Goal: Use online tool/utility

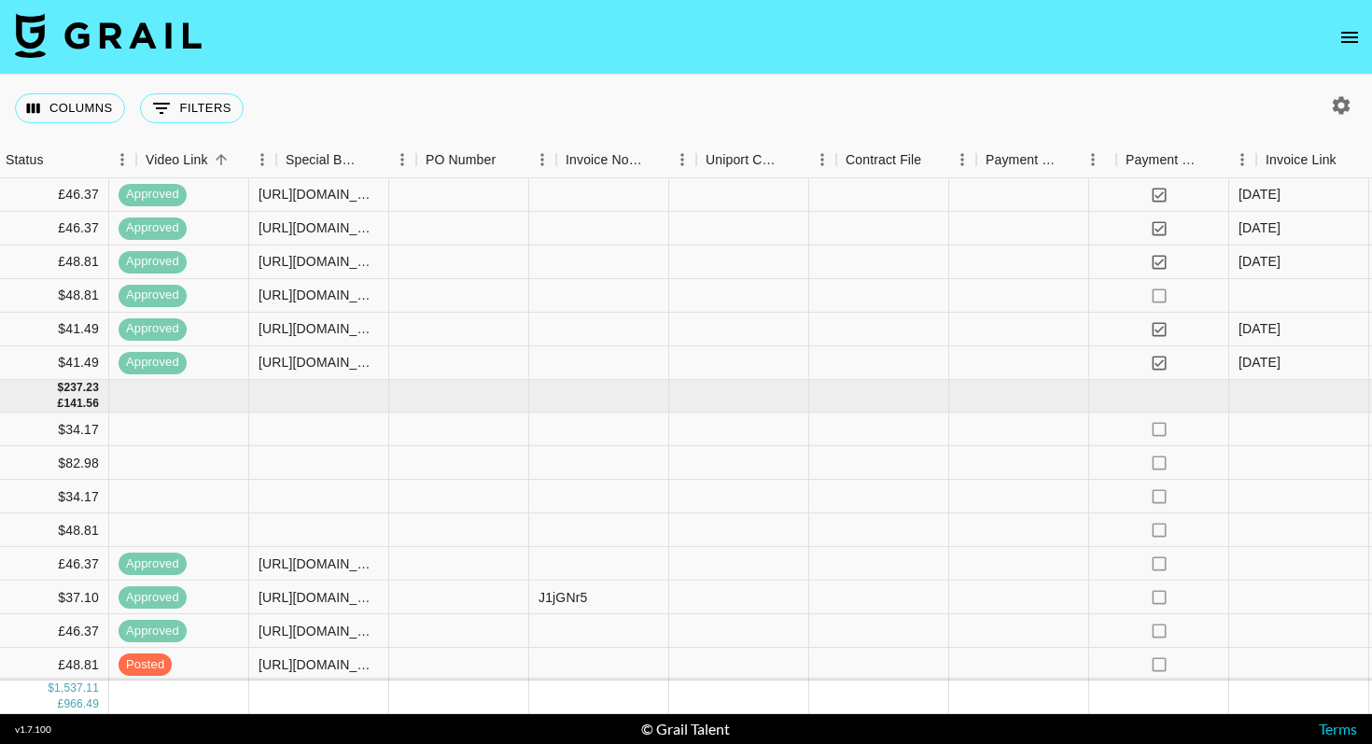
scroll to position [1375, 1726]
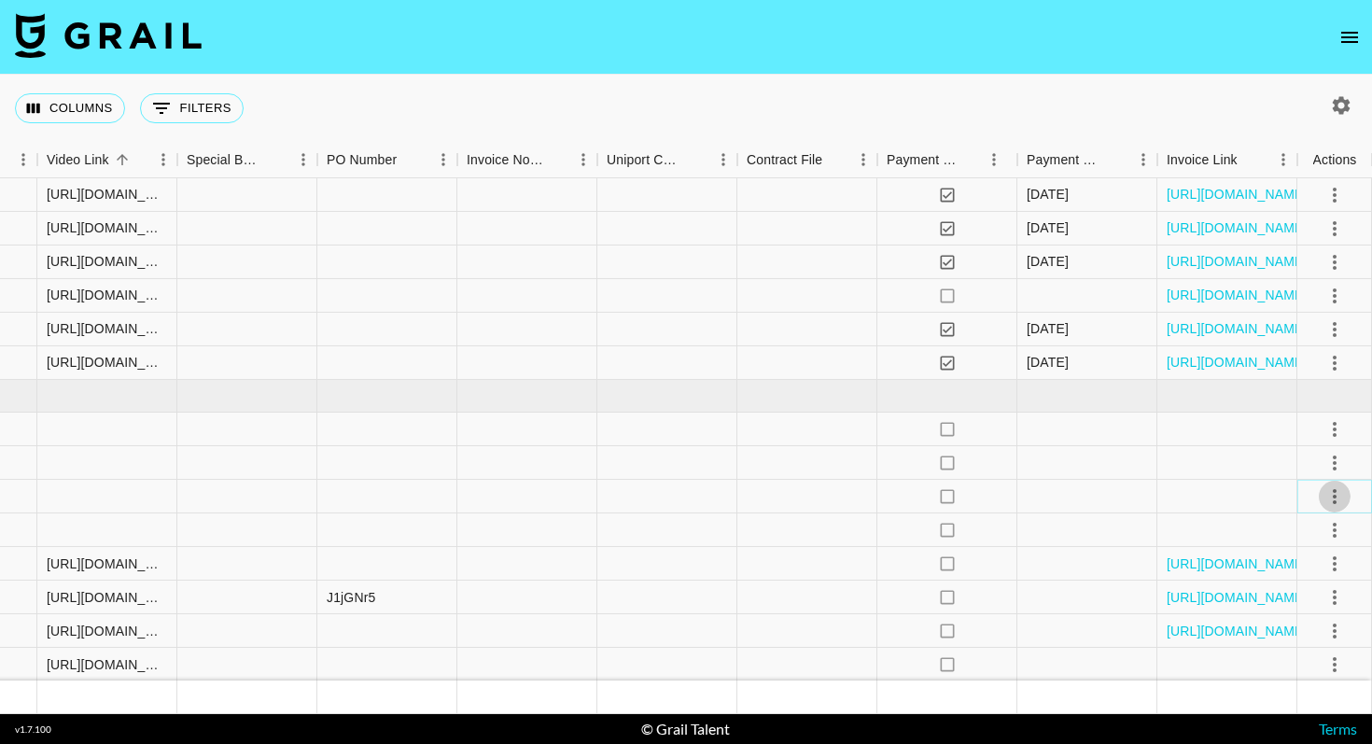
click at [1340, 491] on icon "select merge strategy" at bounding box center [1334, 496] width 22 height 22
click at [1332, 529] on li "Confirm" at bounding box center [1310, 537] width 121 height 34
click at [1317, 606] on li "Draft Created" at bounding box center [1310, 604] width 121 height 34
click at [1340, 430] on icon "select merge strategy" at bounding box center [1334, 429] width 22 height 22
click at [1313, 461] on li "Confirm" at bounding box center [1310, 470] width 121 height 34
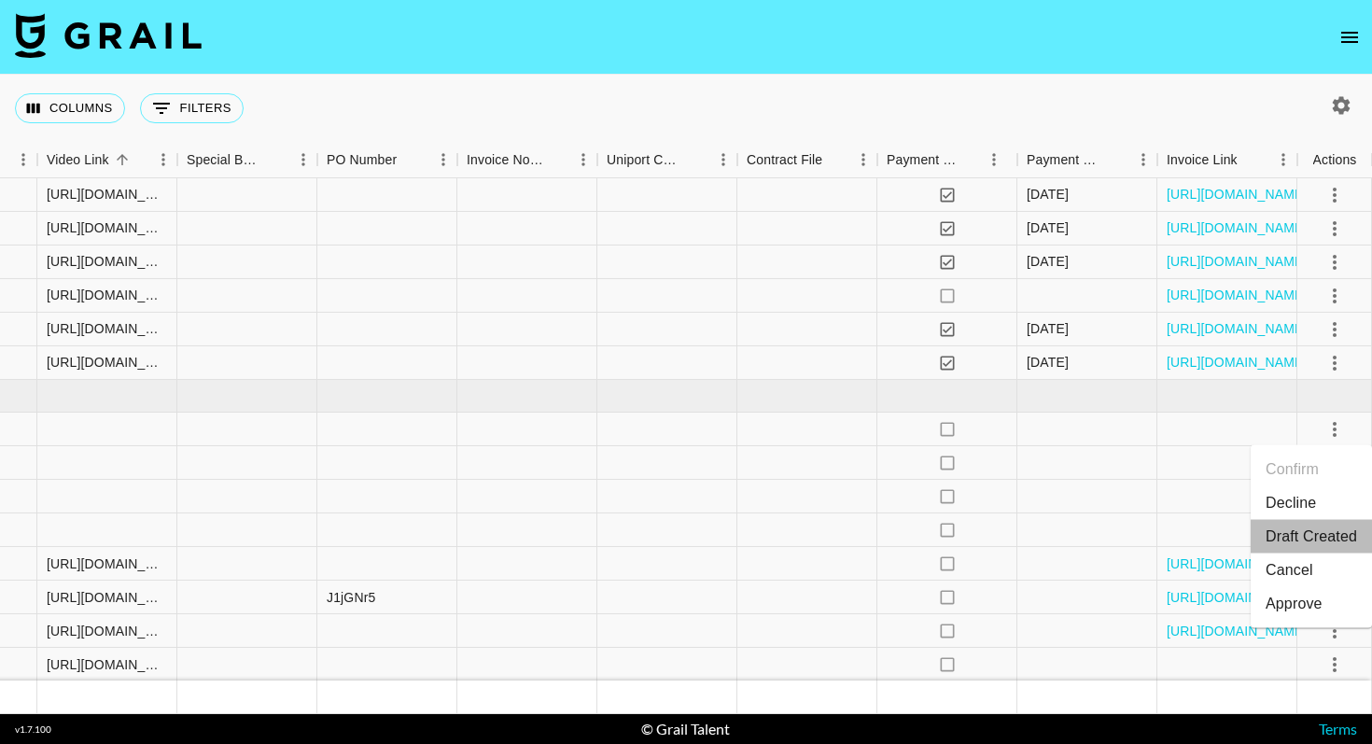
click at [1313, 538] on li "Draft Created" at bounding box center [1310, 537] width 121 height 34
click at [1182, 458] on div at bounding box center [1227, 463] width 140 height 34
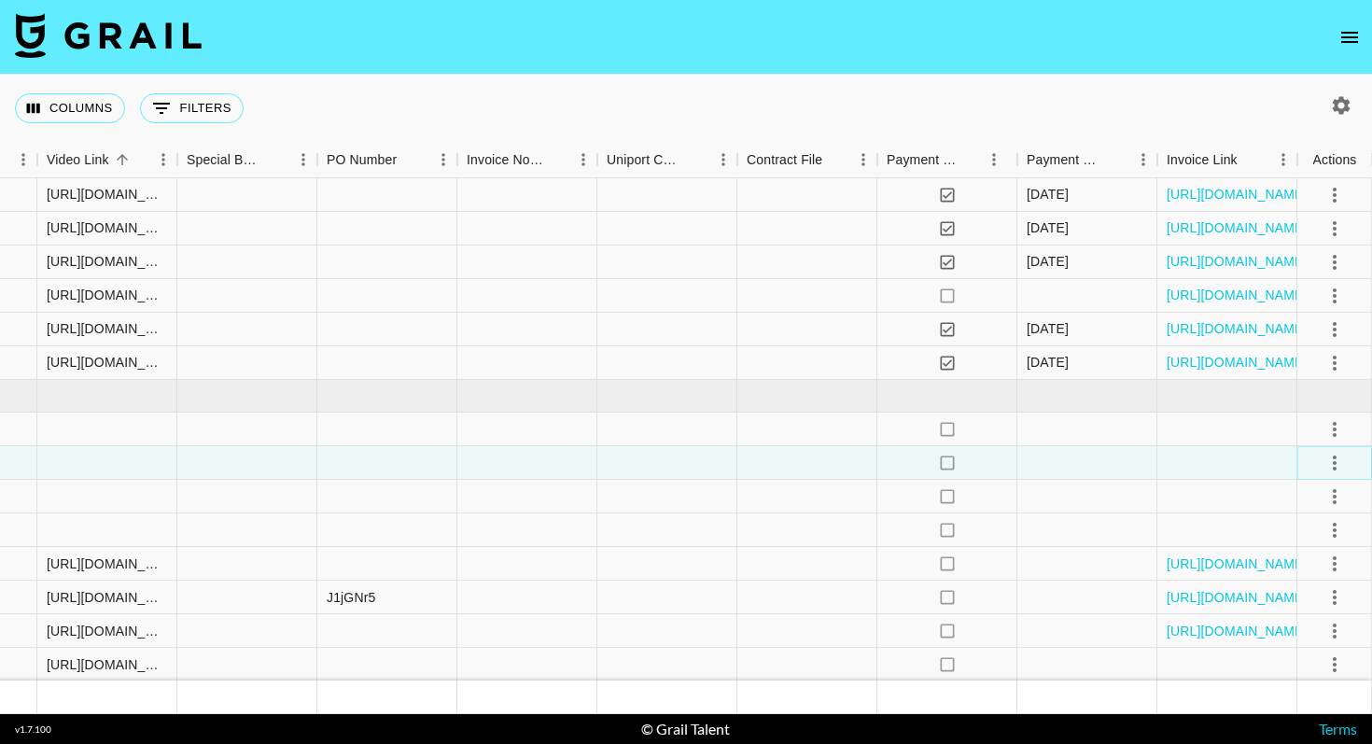
click at [1336, 462] on icon "select merge strategy" at bounding box center [1334, 463] width 22 height 22
click at [1304, 503] on li "Confirm" at bounding box center [1310, 503] width 121 height 34
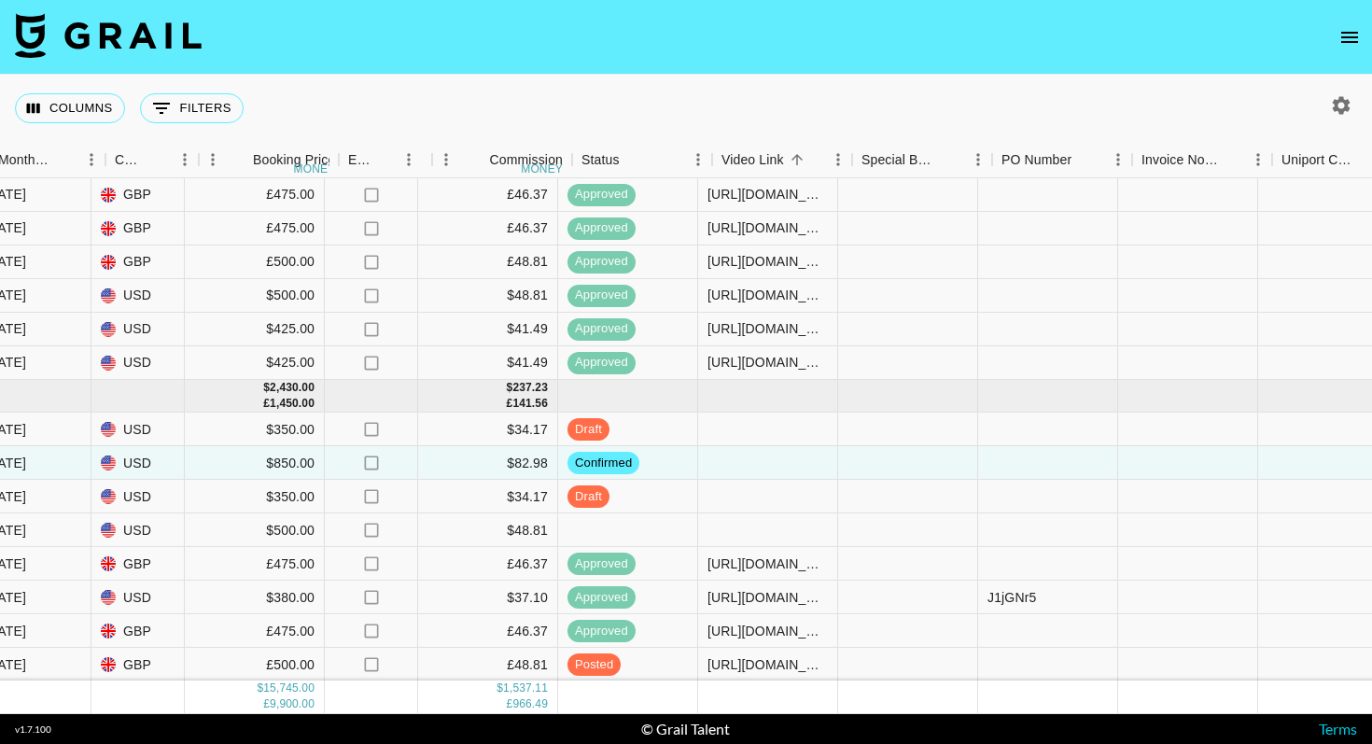
scroll to position [1375, 1052]
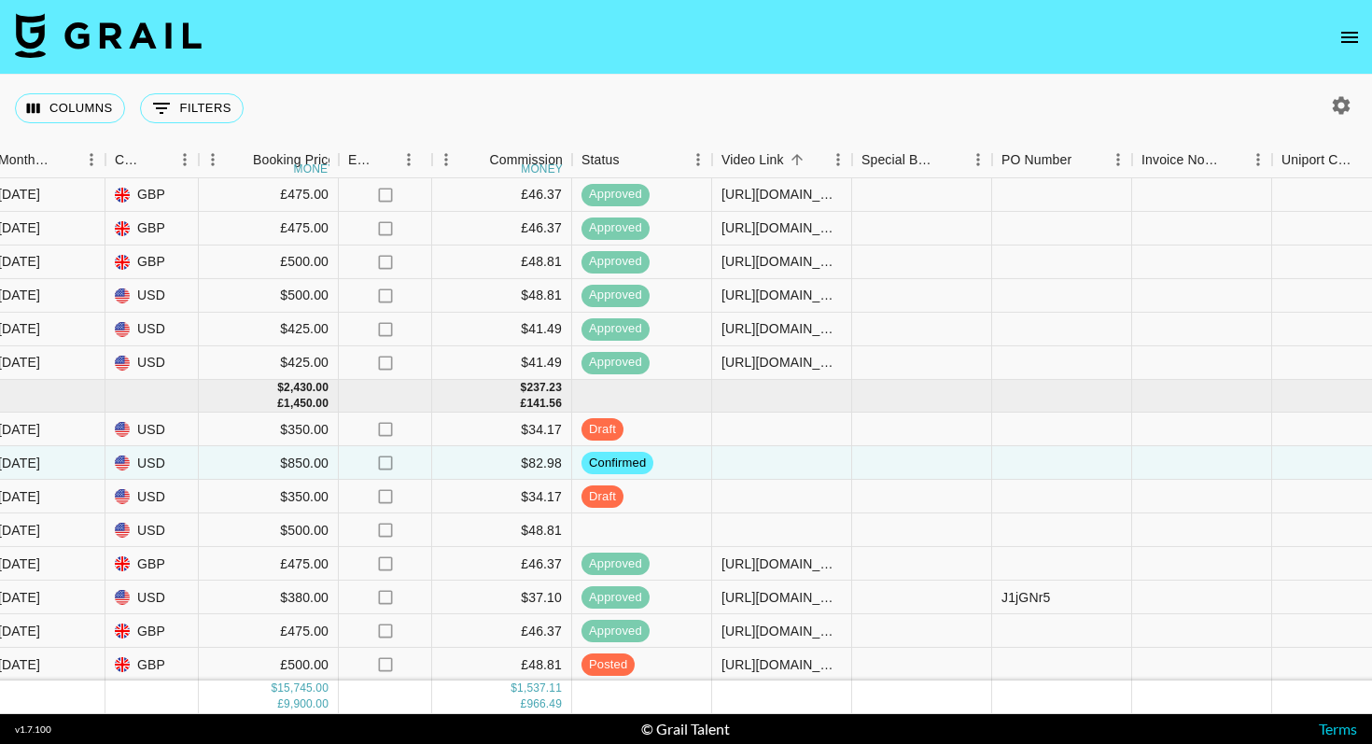
click at [698, 100] on div "Columns 0 Filters + Booking" at bounding box center [686, 108] width 1372 height 67
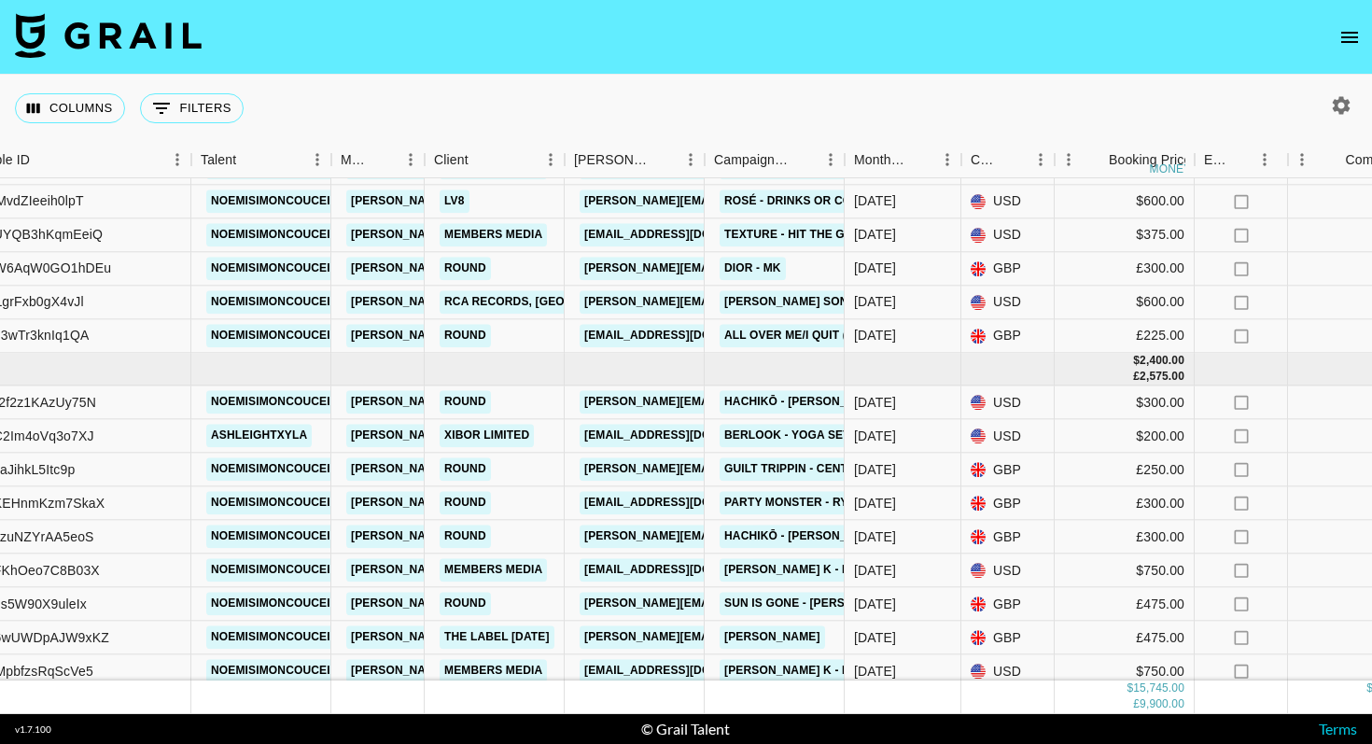
scroll to position [496, 0]
